Goal: Transaction & Acquisition: Obtain resource

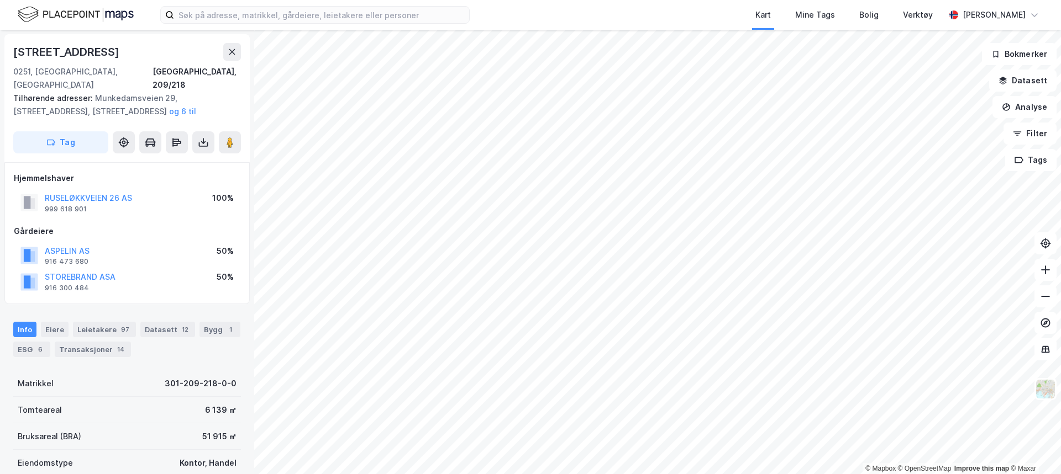
scroll to position [1, 0]
click at [209, 20] on input at bounding box center [321, 15] width 295 height 17
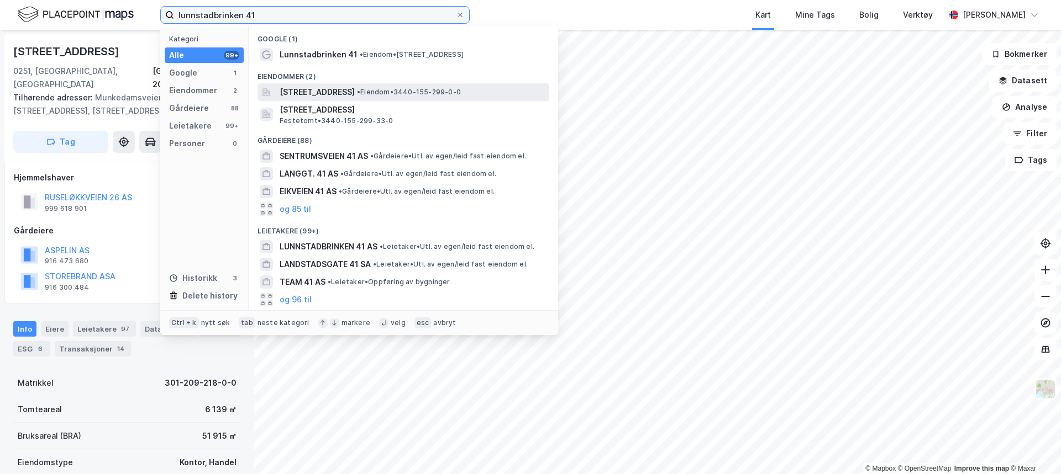
type input "lunnstadbrinken 41"
click at [313, 92] on span "[STREET_ADDRESS]" at bounding box center [316, 92] width 75 height 13
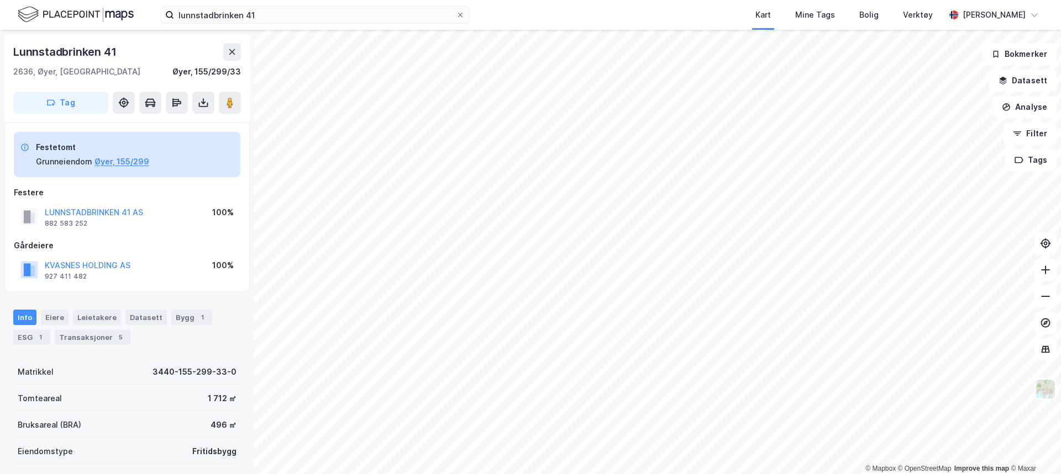
scroll to position [1, 0]
click at [212, 101] on button at bounding box center [203, 102] width 22 height 22
click at [200, 122] on div "Last ned grunnbok" at bounding box center [156, 124] width 118 height 18
